Goal: Information Seeking & Learning: Learn about a topic

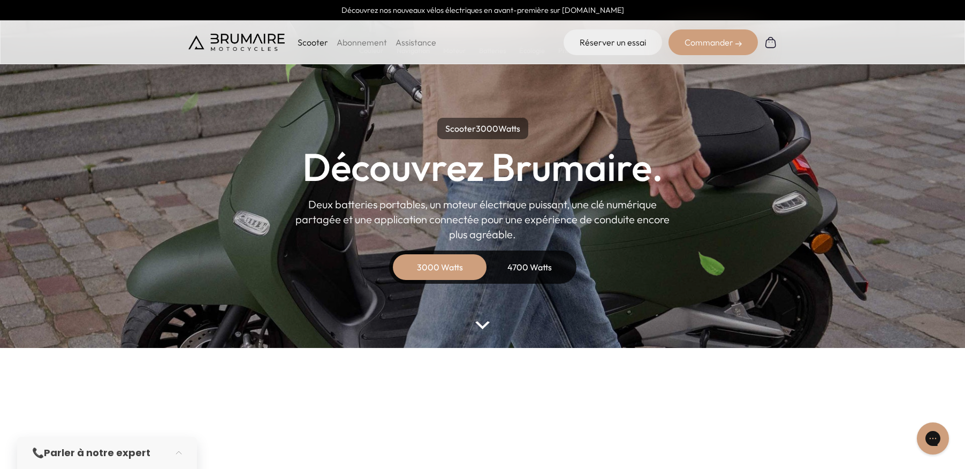
click at [310, 43] on p "Scooter" at bounding box center [313, 42] width 31 height 13
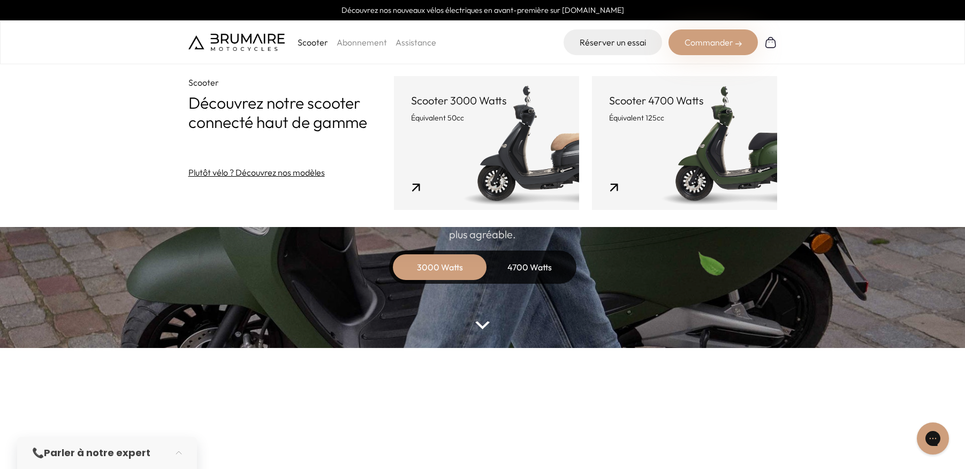
click at [540, 314] on parallax-hero "Scooter 3000 Watts Découvrez Brumaire. Deux batteries portables, un moteur élec…" at bounding box center [482, 174] width 965 height 348
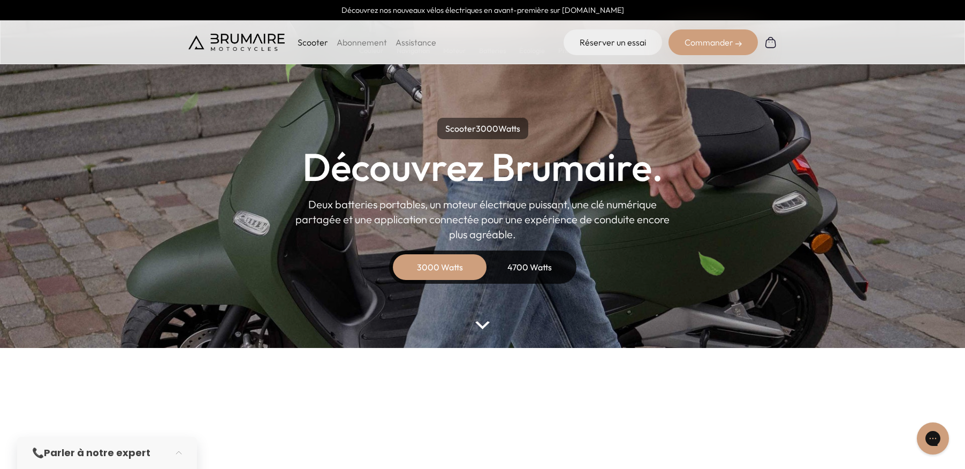
click at [485, 328] on img at bounding box center [482, 325] width 14 height 8
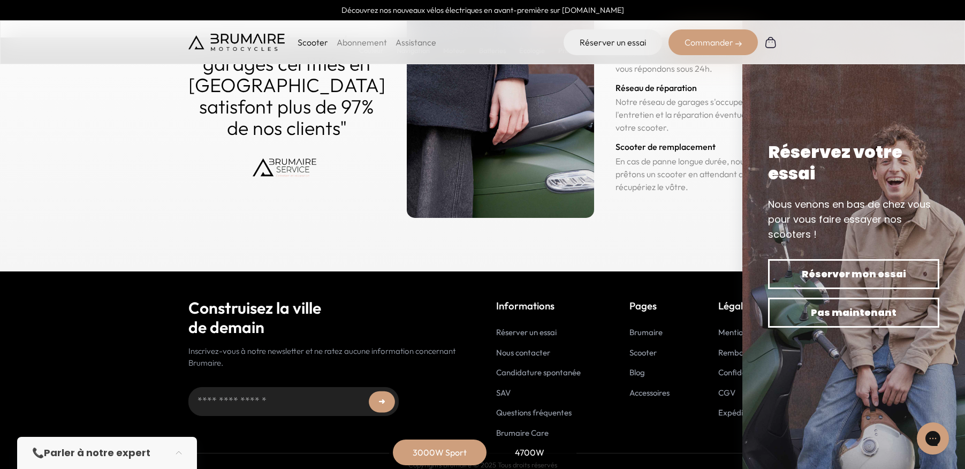
scroll to position [5296, 0]
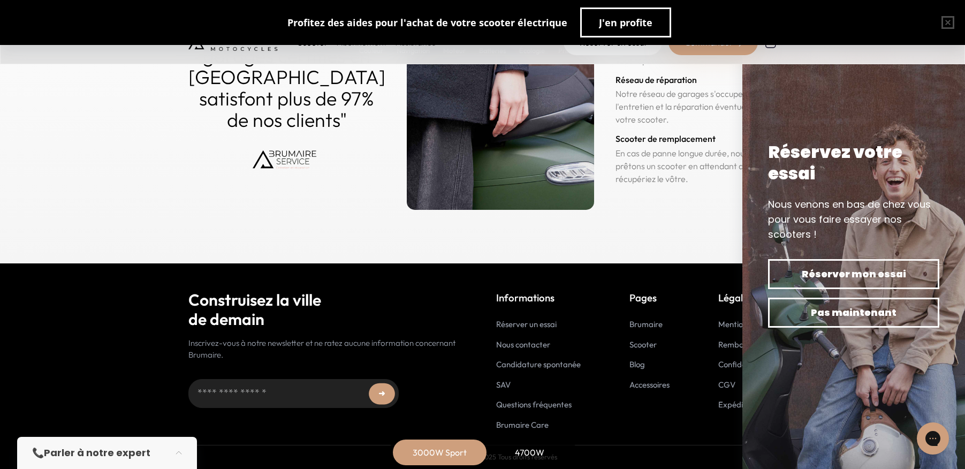
click at [642, 347] on link "Scooter" at bounding box center [642, 344] width 27 height 10
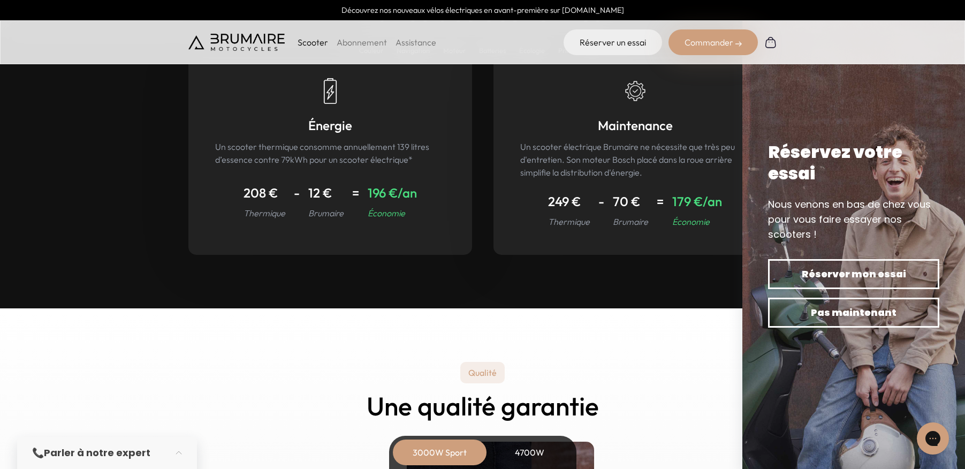
scroll to position [5296, 0]
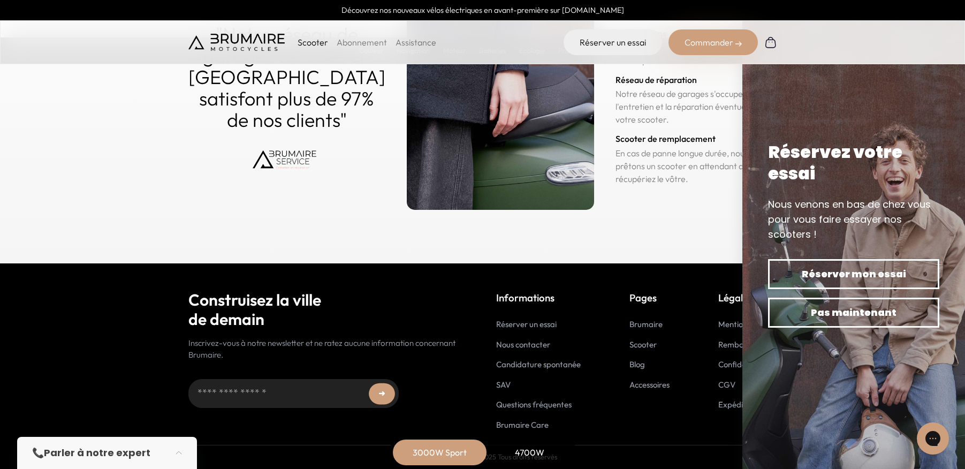
click at [501, 384] on link "SAV" at bounding box center [503, 384] width 14 height 10
click at [417, 43] on link "Assistance" at bounding box center [416, 42] width 41 height 11
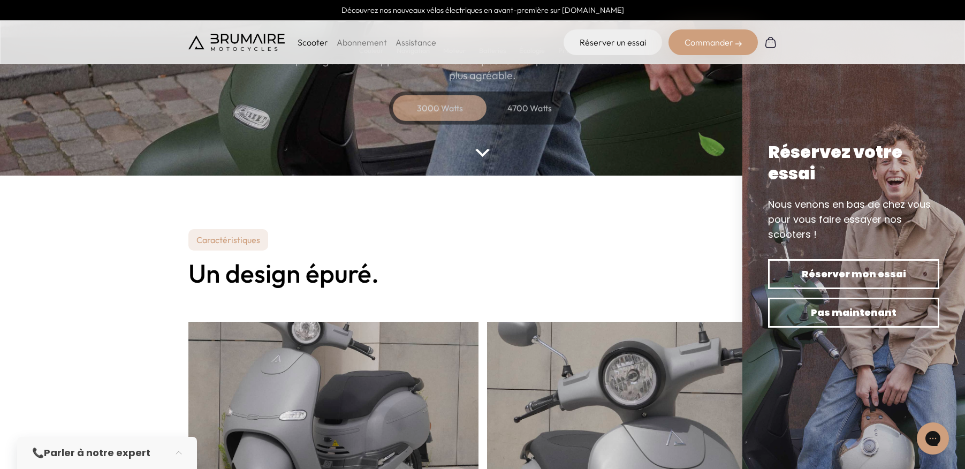
scroll to position [83, 0]
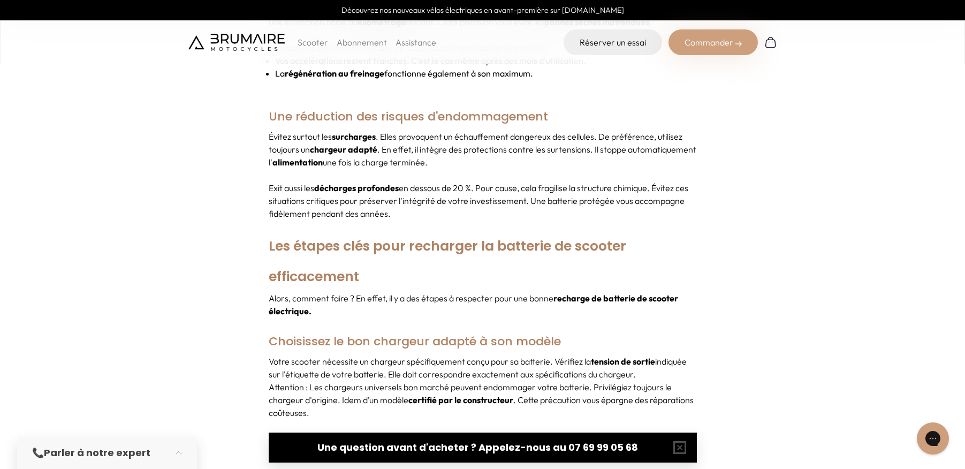
scroll to position [1177, 0]
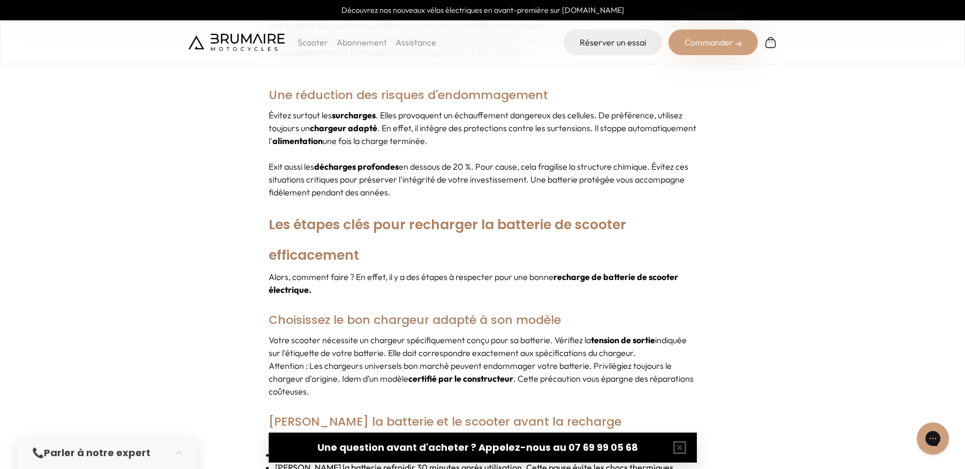
click at [771, 44] on img at bounding box center [770, 42] width 13 height 13
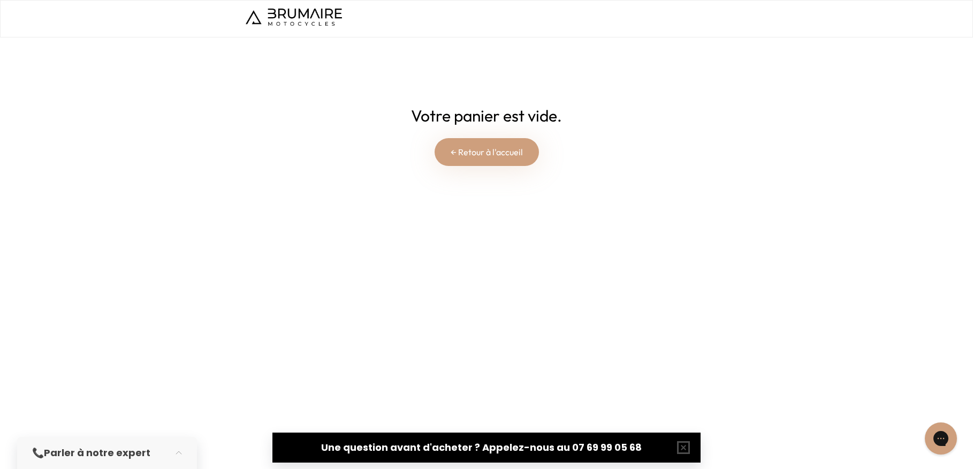
click at [458, 149] on link "← Retour à l'accueil" at bounding box center [487, 152] width 104 height 28
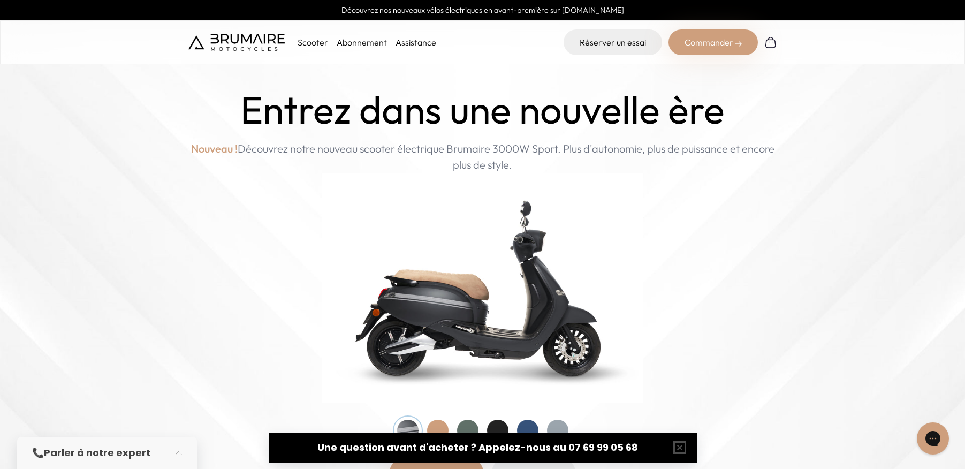
click at [313, 44] on p "Scooter" at bounding box center [313, 42] width 31 height 13
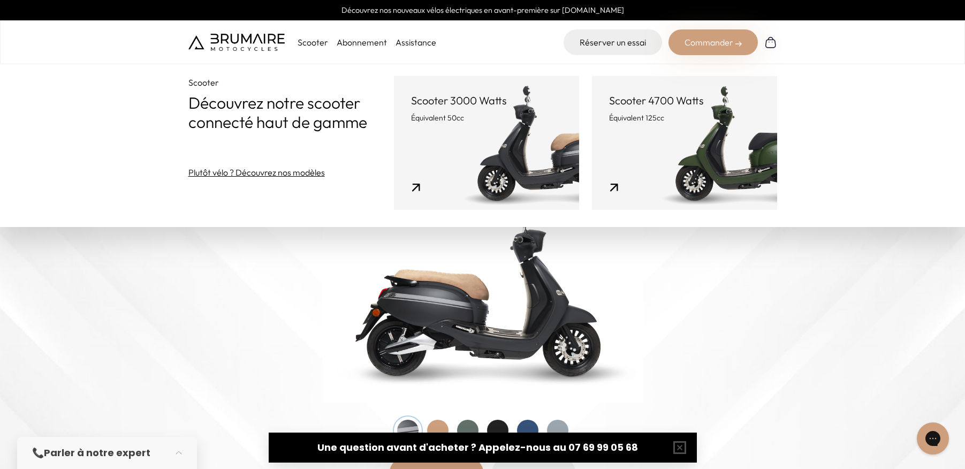
click at [455, 141] on link "Scooter 3000 Watts Équivalent 50cc" at bounding box center [486, 143] width 185 height 134
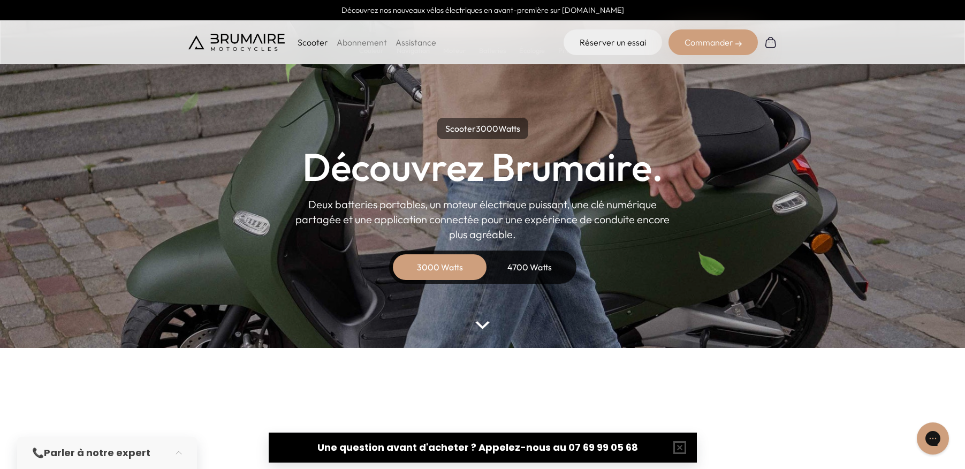
click at [435, 269] on div "3000 Watts" at bounding box center [440, 267] width 86 height 26
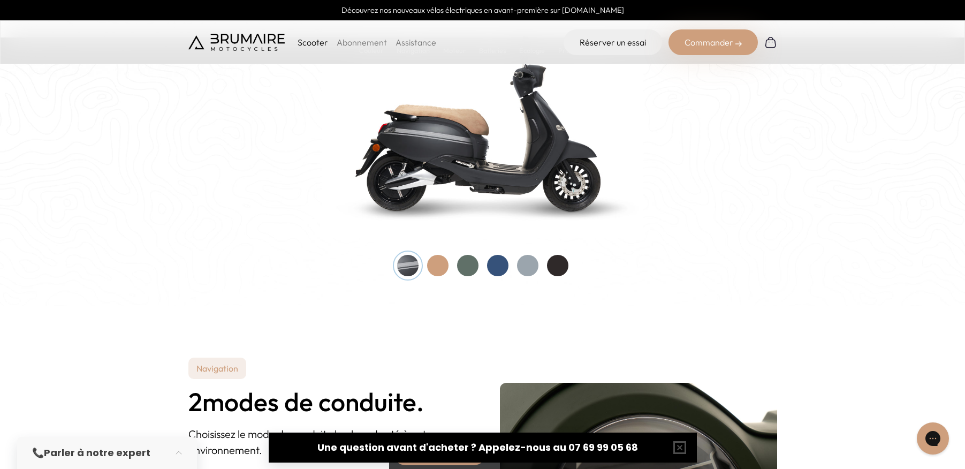
scroll to position [1284, 0]
